Goal: Information Seeking & Learning: Learn about a topic

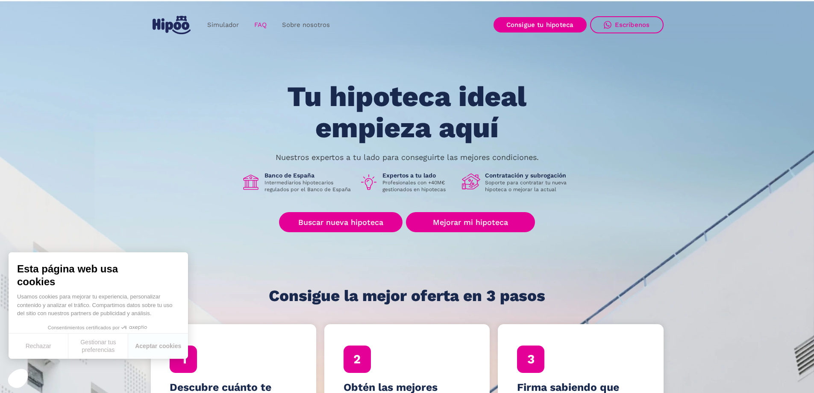
click at [260, 22] on link "FAQ" at bounding box center [260, 25] width 28 height 17
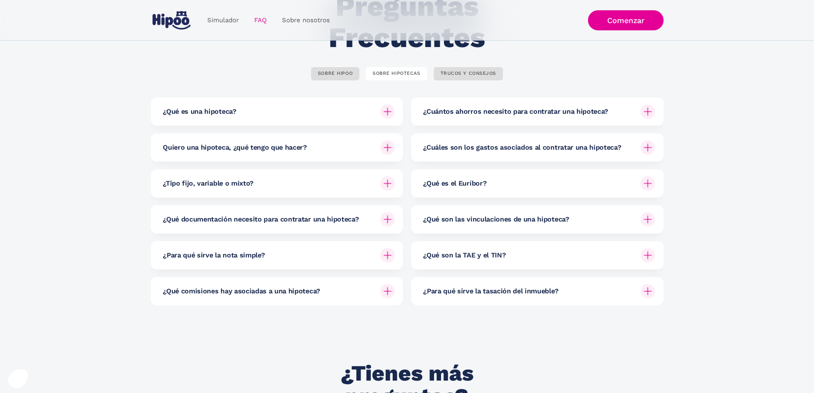
scroll to position [85, 0]
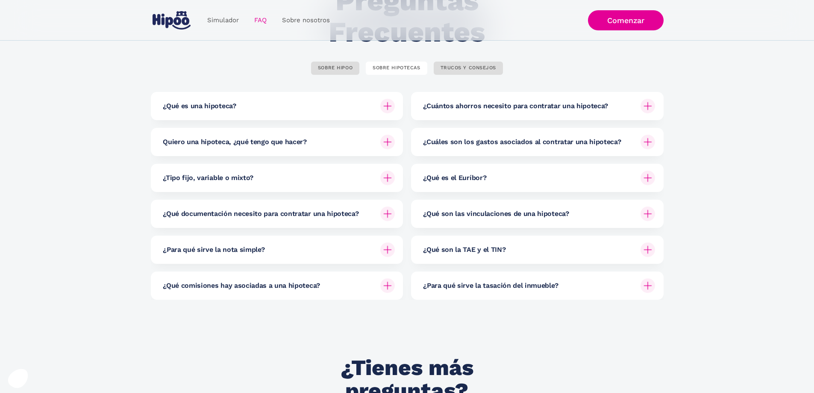
click at [550, 106] on h6 "¿Cuántos ahorros necesito para contratar una hipoteca?" at bounding box center [515, 105] width 185 height 9
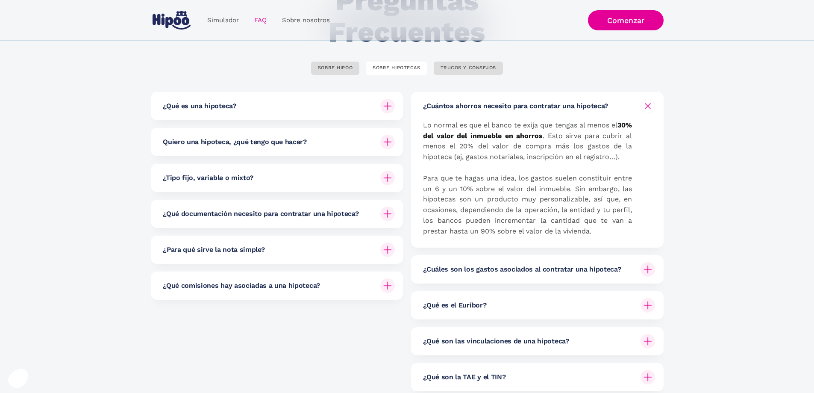
click at [514, 111] on h6 "¿Cuántos ahorros necesito para contratar una hipoteca?" at bounding box center [515, 105] width 185 height 9
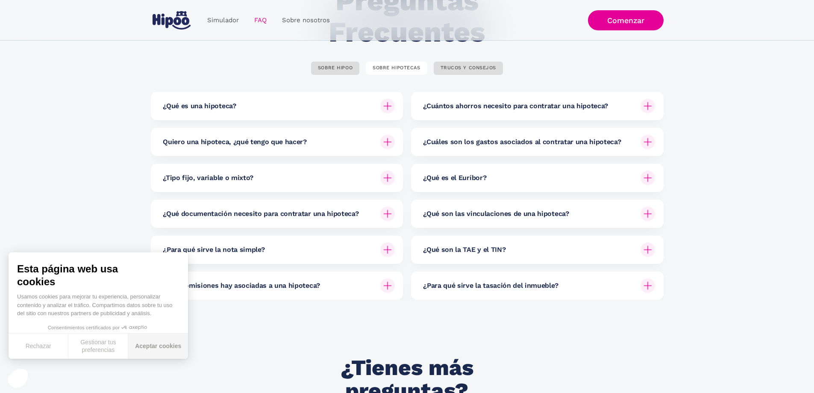
click at [154, 336] on button "Aceptar cookies" at bounding box center [158, 345] width 60 height 25
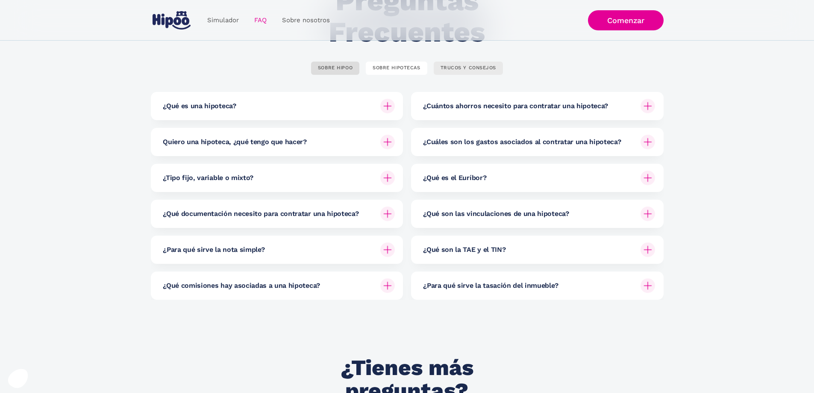
click at [461, 68] on div "TRUCOS Y CONSEJOS" at bounding box center [468, 68] width 56 height 6
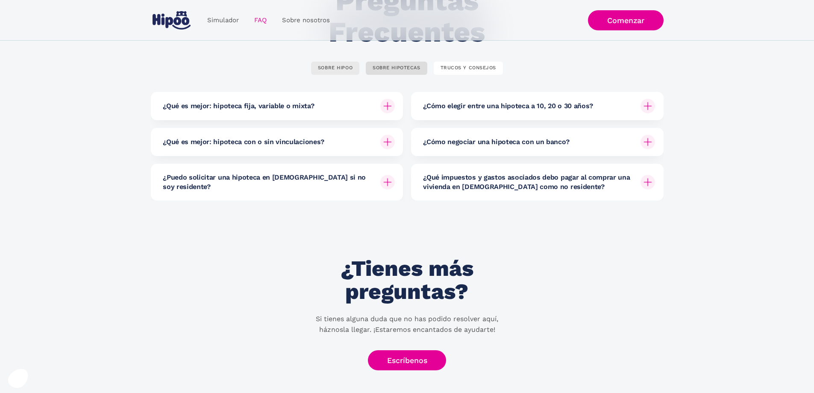
click at [324, 66] on div "SOBRE HIPOO" at bounding box center [335, 68] width 35 height 6
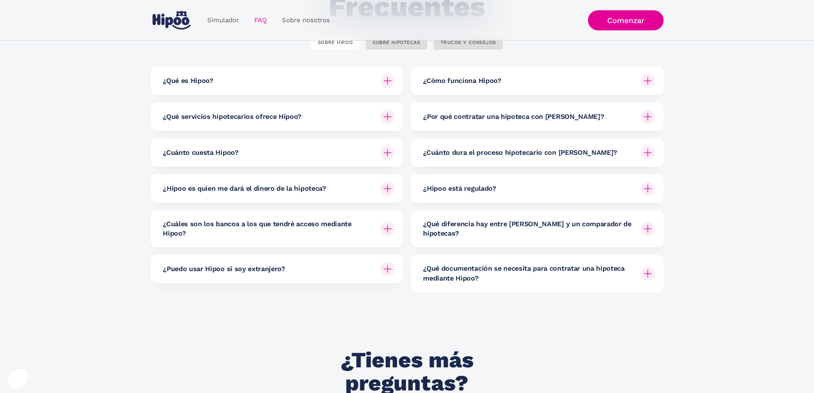
scroll to position [68, 0]
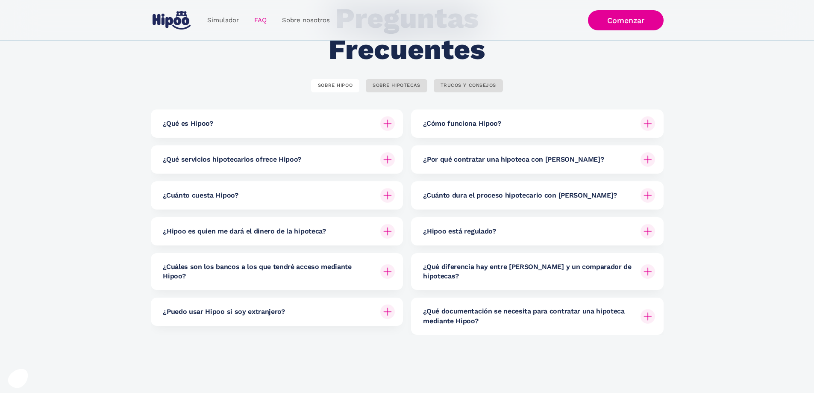
click at [298, 233] on h6 "¿Hipoo es quien me dará el dinero de la hipoteca?" at bounding box center [244, 230] width 163 height 9
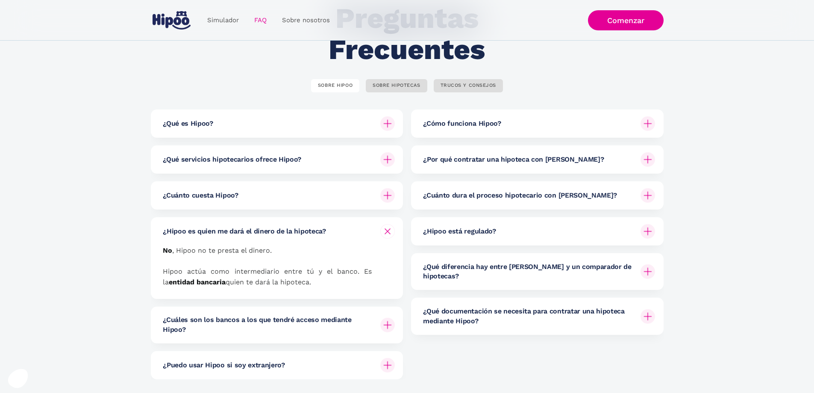
click at [280, 191] on div "¿Cuánto cuesta Hipoo?" at bounding box center [279, 195] width 232 height 28
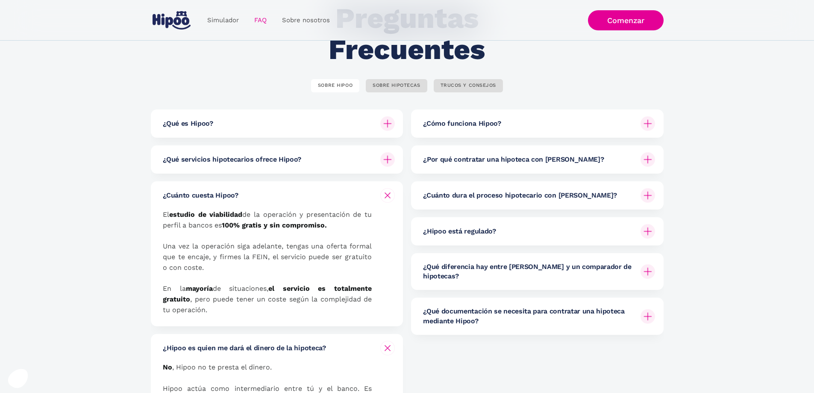
click at [296, 163] on h6 "¿Qué servicios hipotecarios ofrece Hipoo?" at bounding box center [232, 159] width 138 height 9
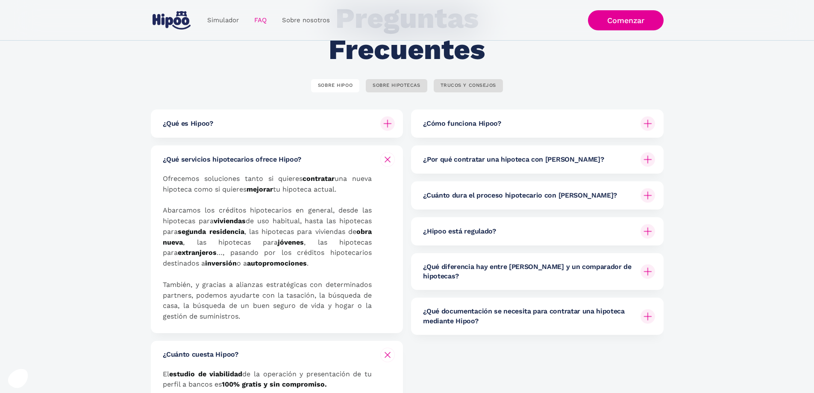
click at [290, 125] on div "¿Qué es Hipoo?" at bounding box center [279, 123] width 232 height 28
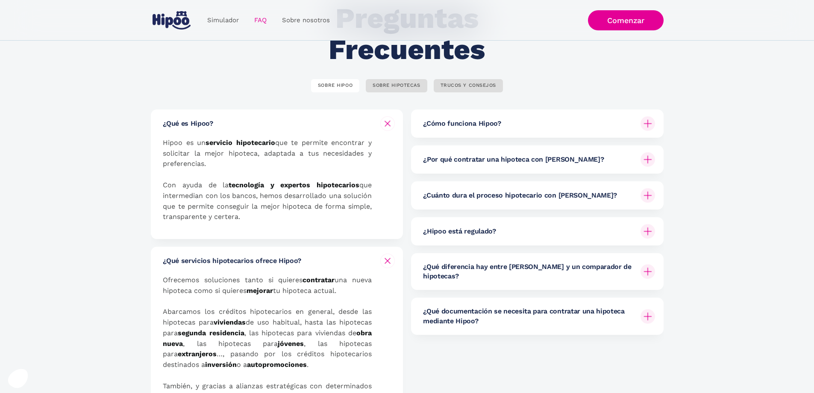
click at [529, 128] on div "¿Cómo funciona Hipoo?" at bounding box center [539, 123] width 232 height 28
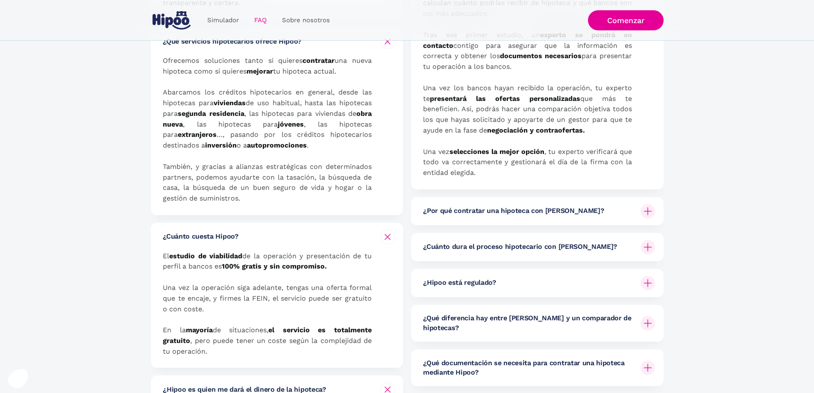
click at [510, 205] on div "¿Por qué contratar una hipoteca con Hipoo?" at bounding box center [539, 211] width 232 height 28
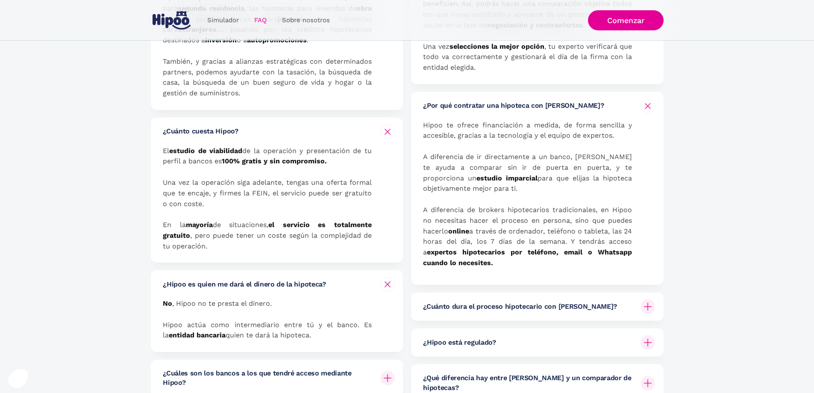
scroll to position [495, 0]
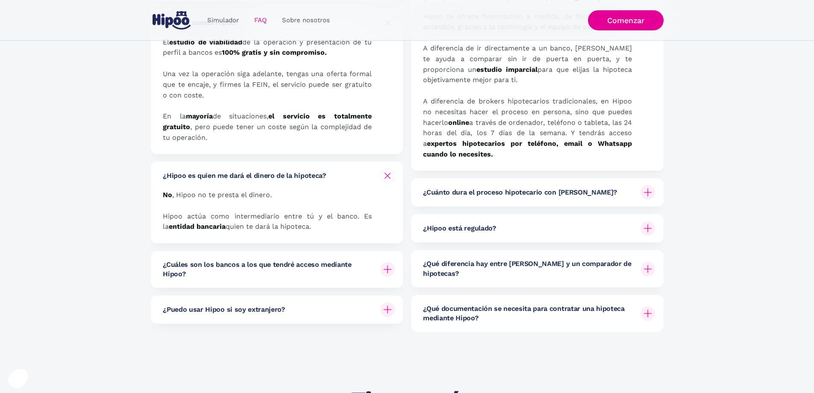
click at [510, 197] on div "¿Cuánto dura el proceso hipotecario con Hipoo?" at bounding box center [539, 192] width 232 height 28
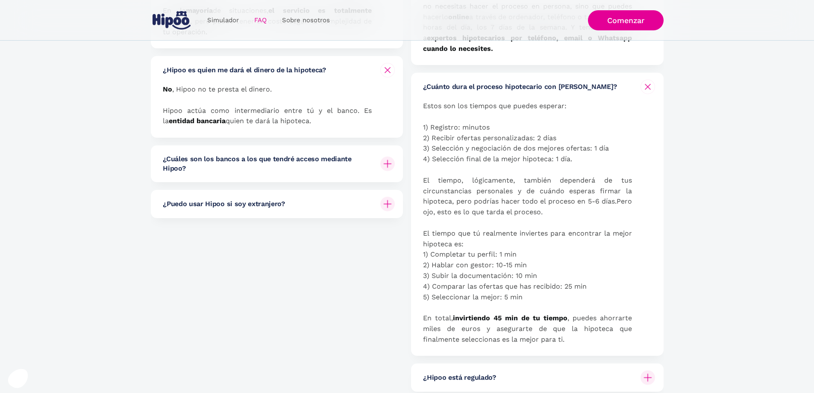
scroll to position [794, 0]
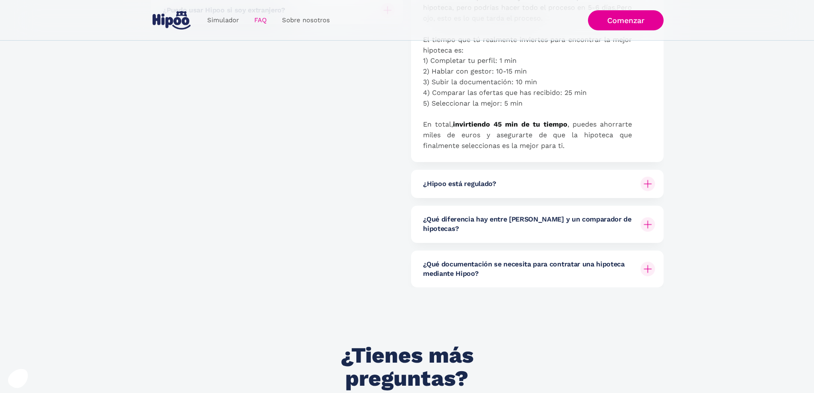
click at [505, 188] on div "¿Hipoo está regulado?" at bounding box center [539, 184] width 232 height 28
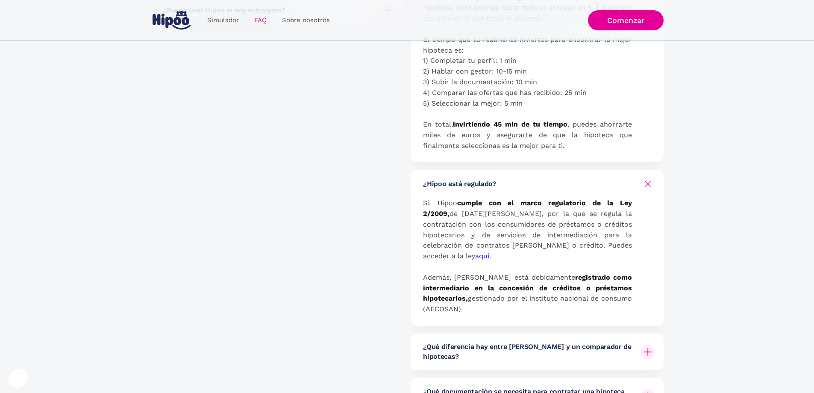
click at [522, 346] on div "¿Qué diferencia hay entre Hipoo y un comparador de hipotecas?" at bounding box center [539, 351] width 232 height 37
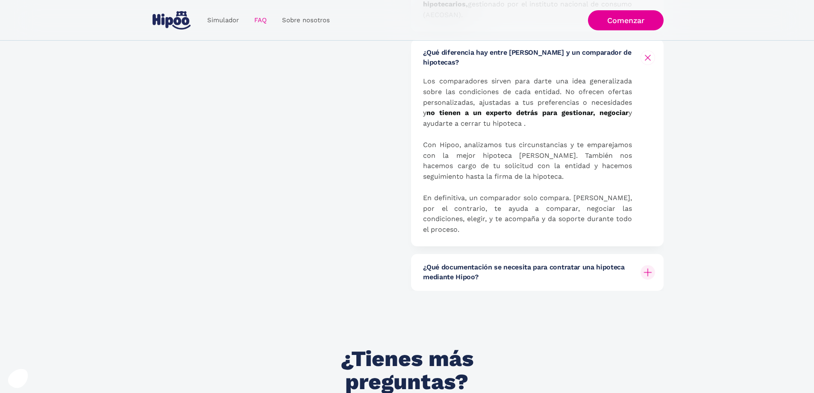
scroll to position [1093, 0]
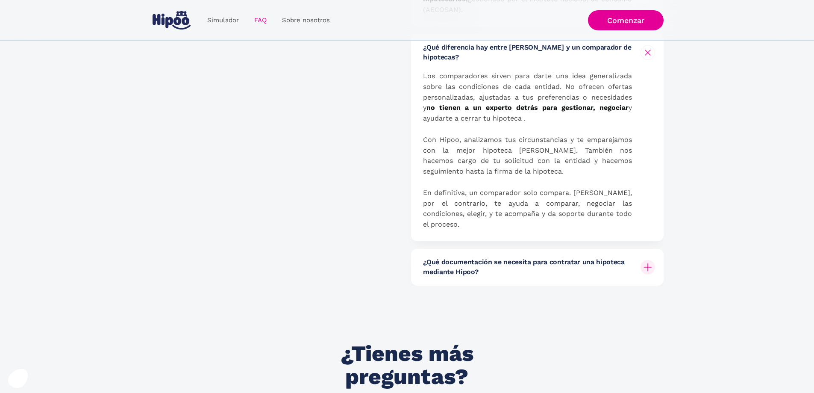
click at [480, 257] on h6 "¿Qué documentación se necesita para contratar una hipoteca mediante Hipoo?" at bounding box center [528, 266] width 211 height 19
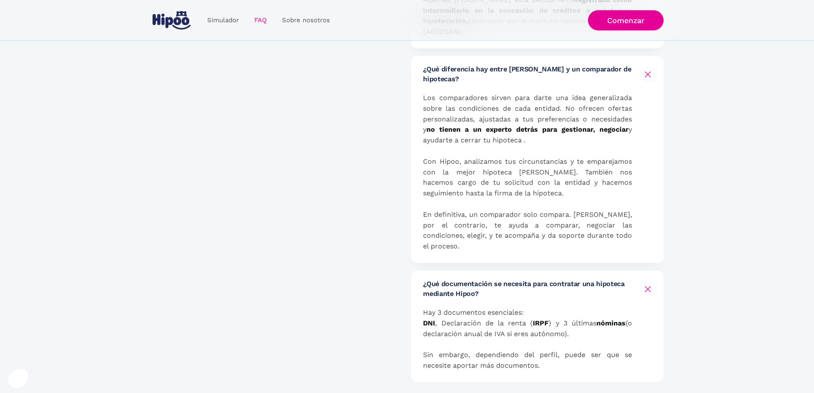
scroll to position [1136, 0]
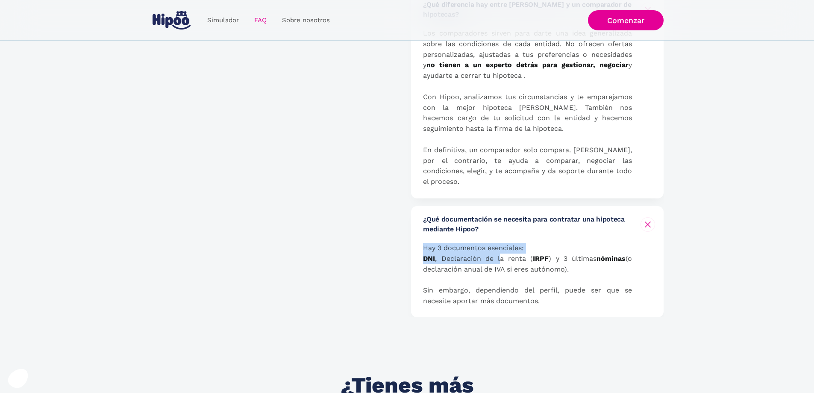
drag, startPoint x: 423, startPoint y: 221, endPoint x: 499, endPoint y: 230, distance: 76.6
click at [499, 243] on p "Hay 3 documentos esenciales: DNI , Declaración de la renta ( IRPF ) y 3 últimas…" at bounding box center [527, 275] width 209 height 64
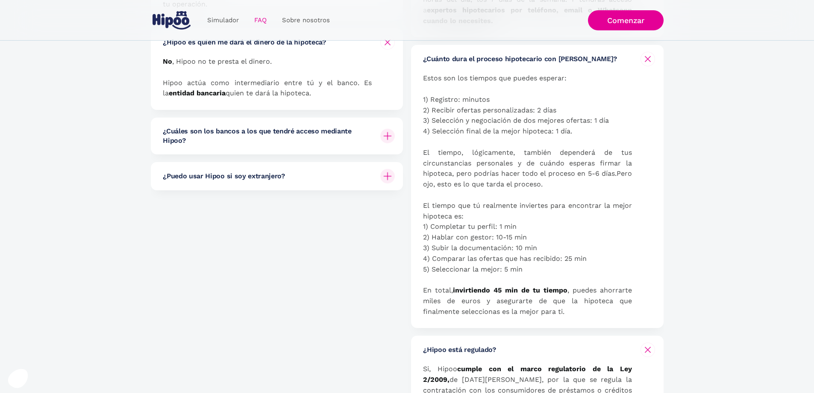
scroll to position [538, 0]
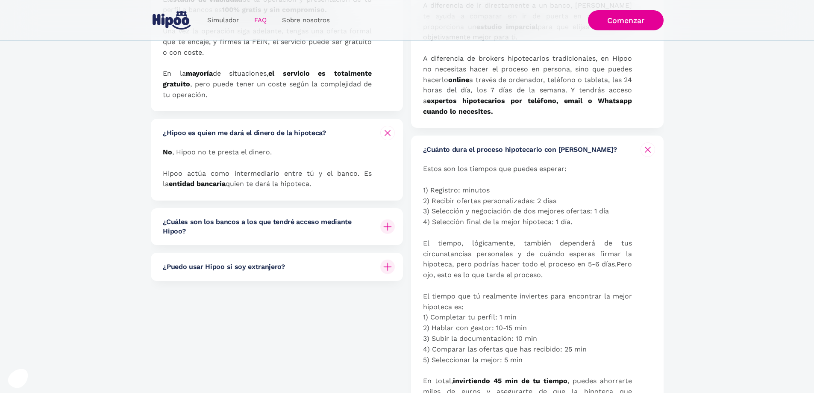
click at [304, 273] on div "¿Puedo usar Hipoo si soy extranjero?" at bounding box center [279, 266] width 232 height 28
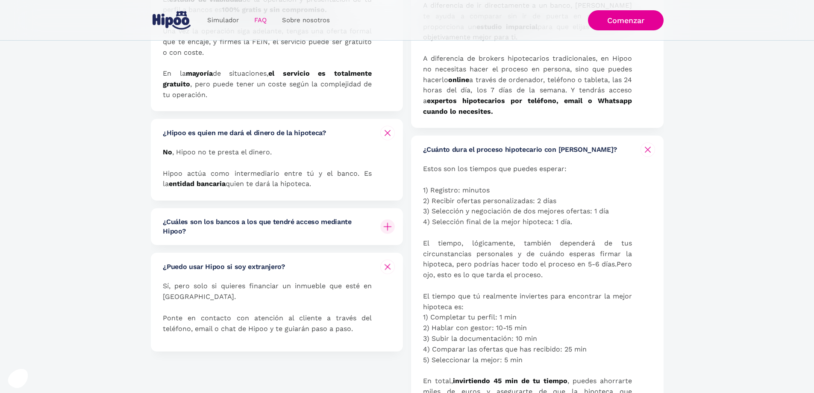
click at [299, 237] on div "¿Cuáles son los bancos a los que tendré acceso mediante Hipoo?" at bounding box center [279, 226] width 232 height 37
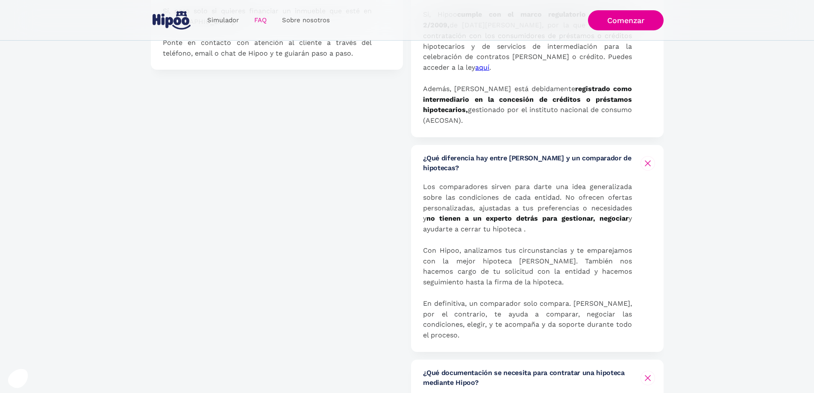
scroll to position [1093, 0]
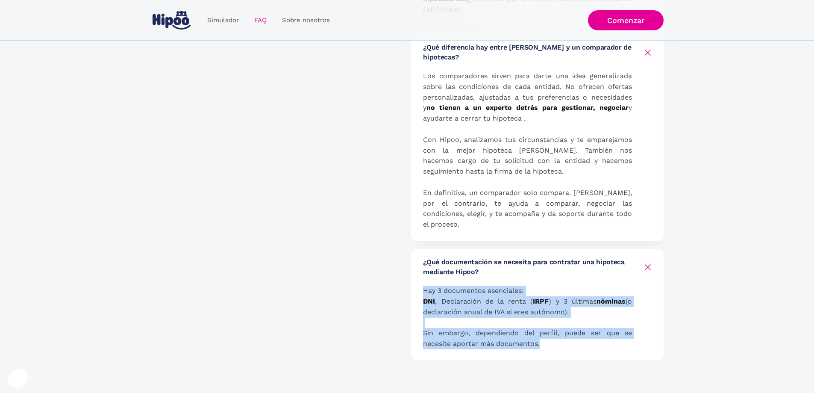
drag, startPoint x: 423, startPoint y: 262, endPoint x: 543, endPoint y: 310, distance: 129.2
click at [543, 310] on p "Hay 3 documentos esenciales: DNI , Declaración de la renta ( IRPF ) y 3 últimas…" at bounding box center [527, 317] width 209 height 64
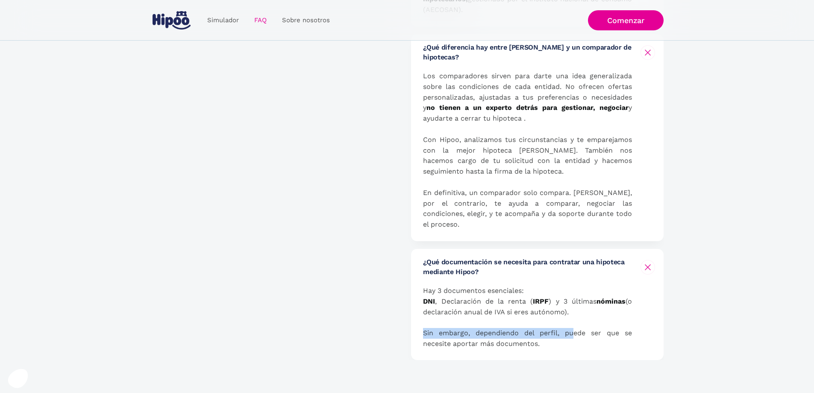
drag, startPoint x: 405, startPoint y: 300, endPoint x: 572, endPoint y: 308, distance: 167.6
click at [572, 308] on p "Hay 3 documentos esenciales: DNI , Declaración de la renta ( IRPF ) y 3 últimas…" at bounding box center [527, 317] width 209 height 64
drag, startPoint x: 570, startPoint y: 310, endPoint x: 419, endPoint y: 304, distance: 150.9
click at [419, 304] on div "¿Qué documentación se necesita para contratar una hipoteca mediante Hipoo? Hay …" at bounding box center [537, 304] width 252 height 111
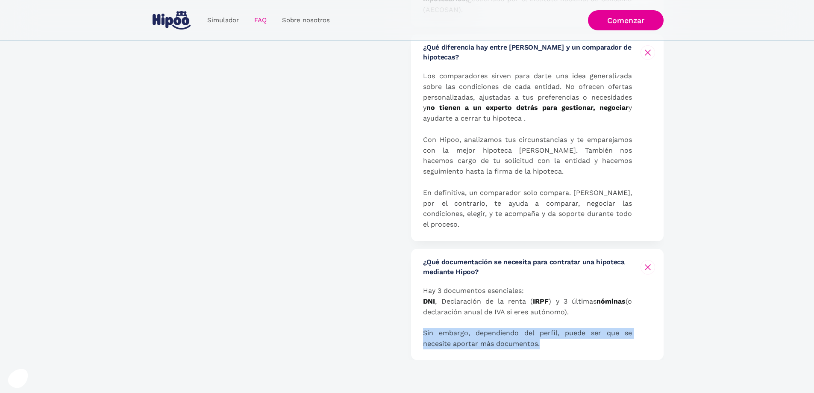
click at [478, 307] on p "Hay 3 documentos esenciales: DNI , Declaración de la renta ( IRPF ) y 3 últimas…" at bounding box center [527, 317] width 209 height 64
